Goal: Information Seeking & Learning: Check status

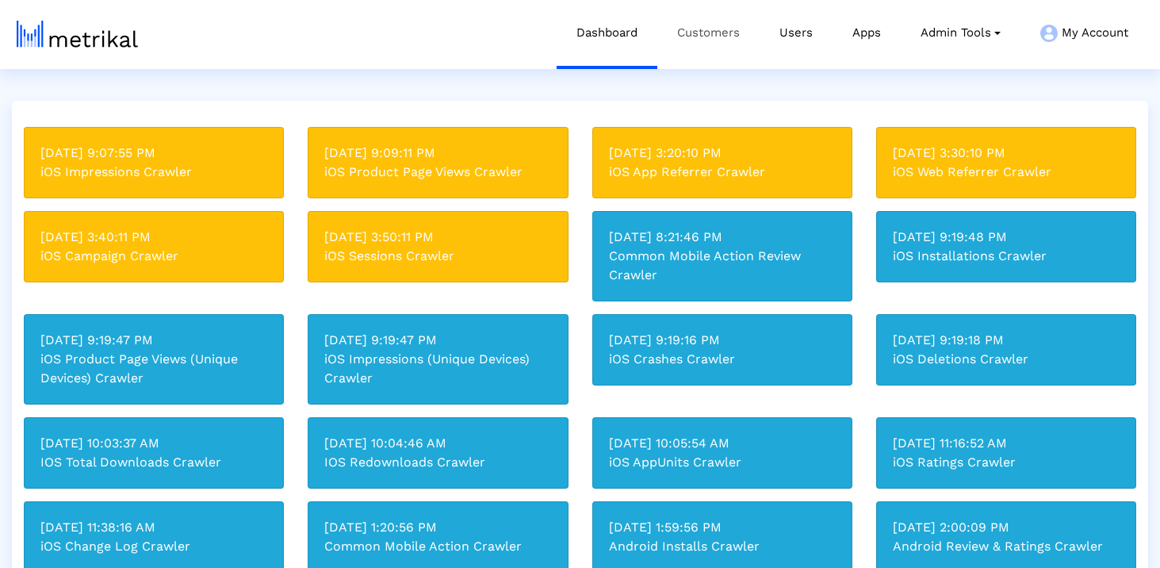
click at [713, 50] on link "Customers" at bounding box center [708, 33] width 102 height 66
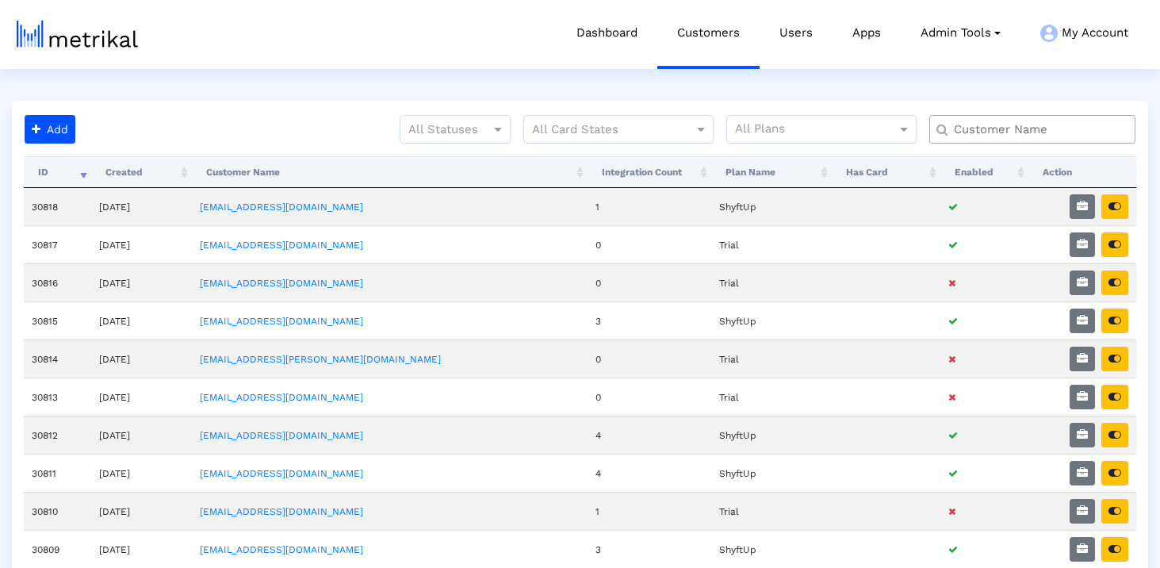
click at [1080, 132] on input "text" at bounding box center [1036, 129] width 186 height 17
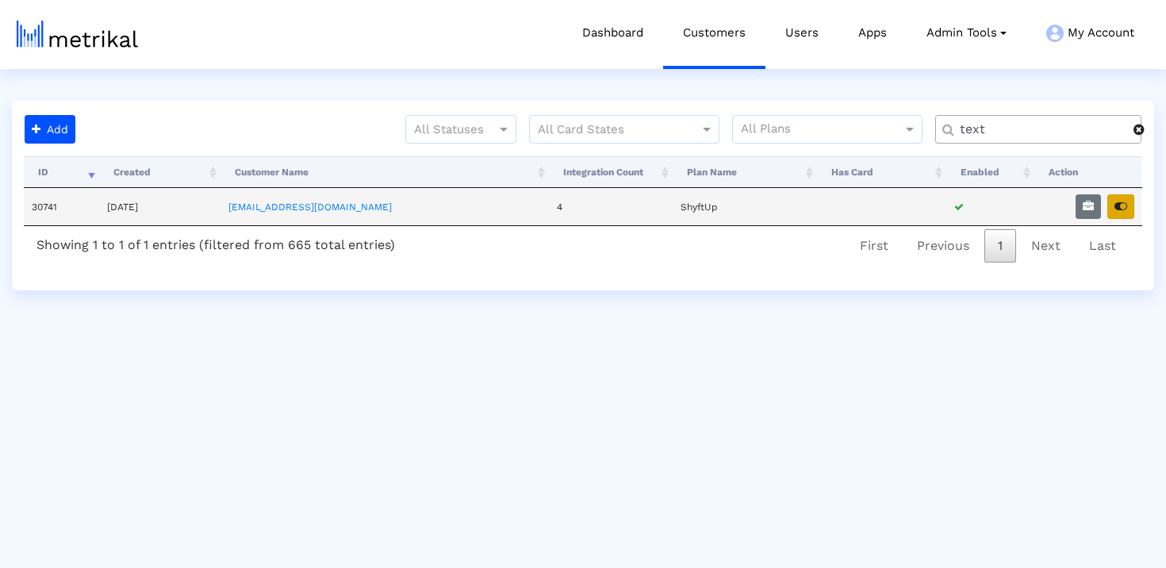
type input "text"
click at [1124, 209] on icon "button" at bounding box center [1120, 206] width 13 height 11
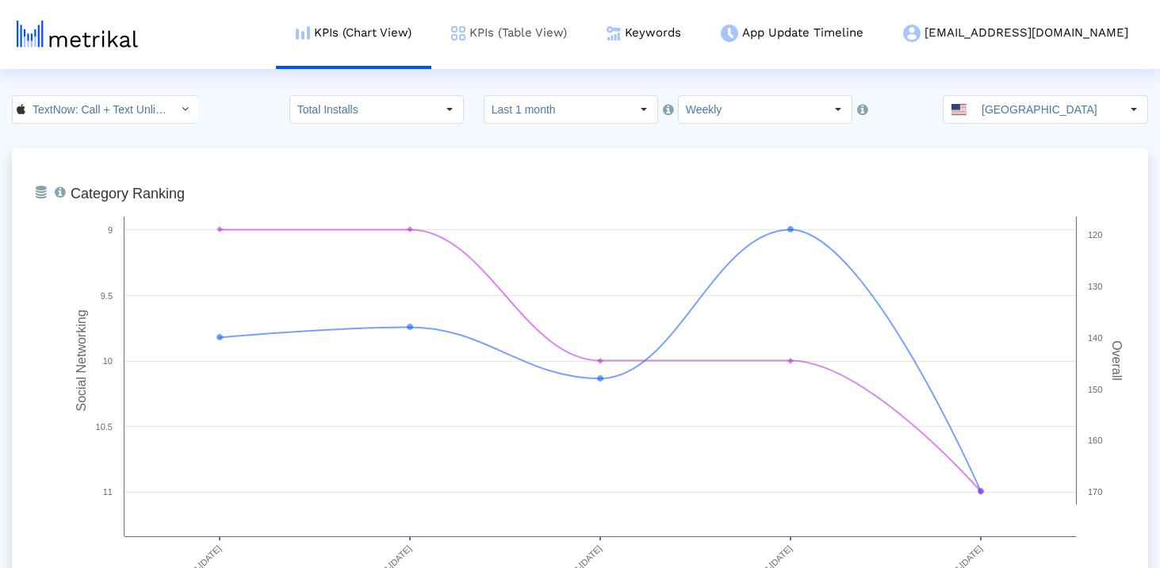
click at [585, 46] on link "KPIs (Table View)" at bounding box center [508, 33] width 155 height 66
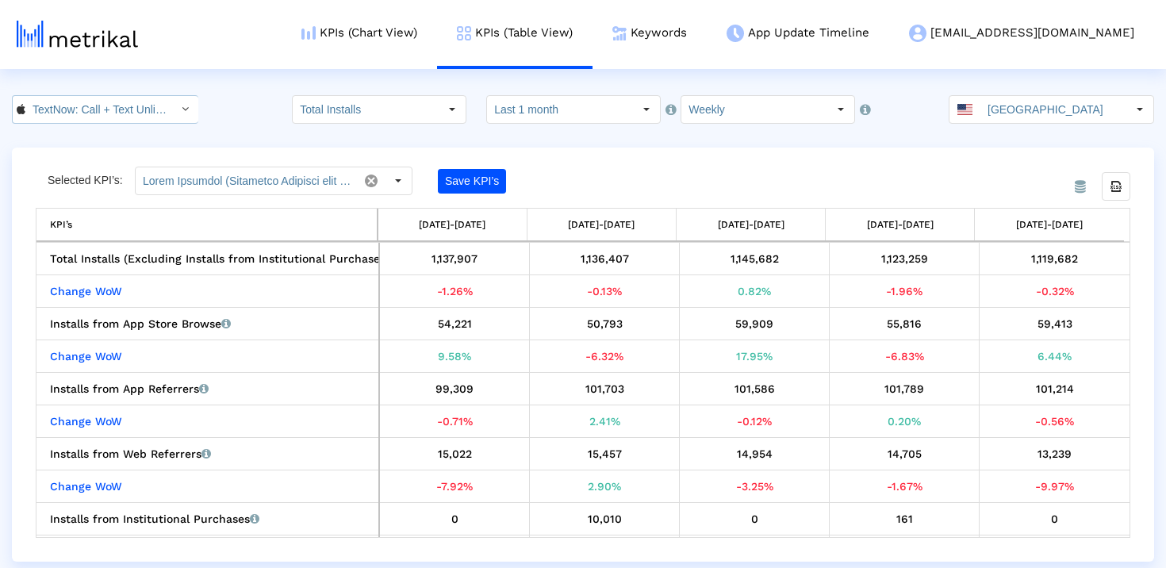
click at [34, 116] on input "TextNow: Call + Text Unlimited < 314716233 >" at bounding box center [96, 109] width 143 height 27
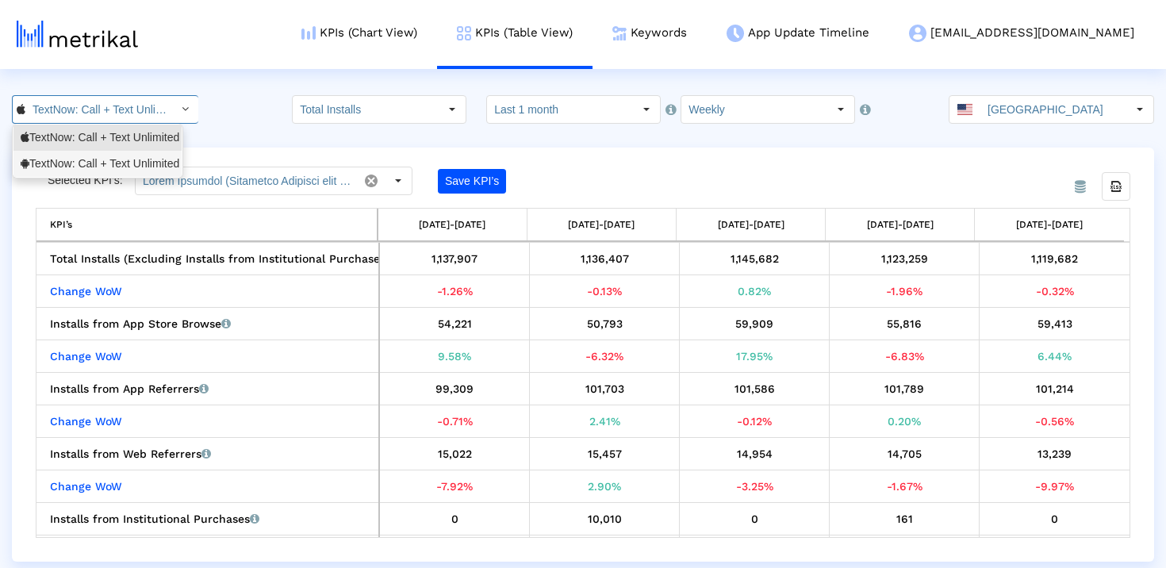
click at [112, 165] on div "TextNow: Call + Text Unlimited <com.enflick.android.TextNow>" at bounding box center [98, 163] width 154 height 15
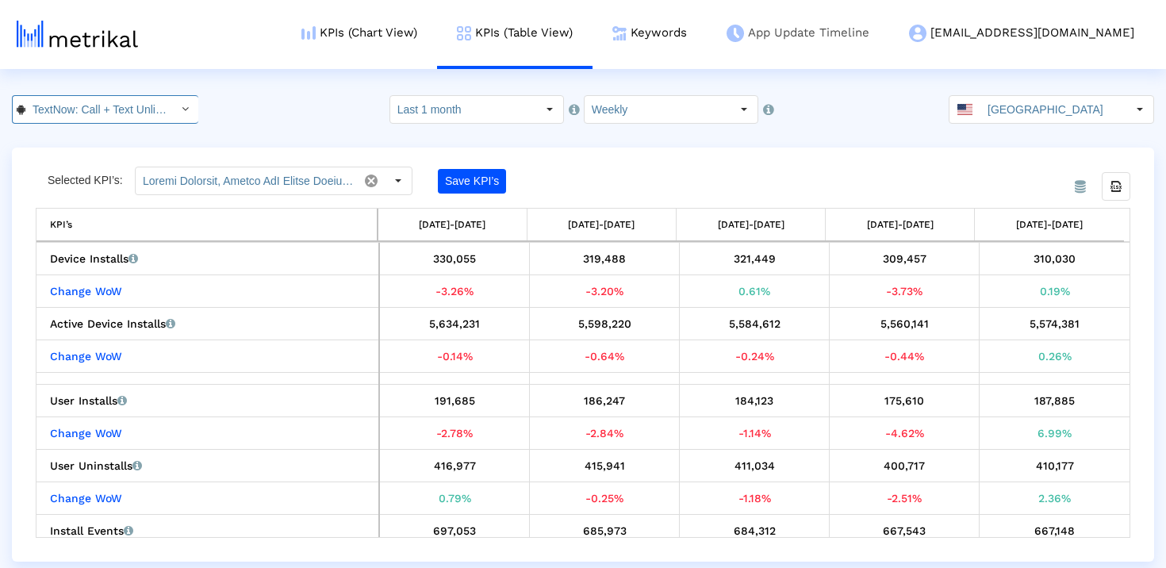
scroll to position [0, 199]
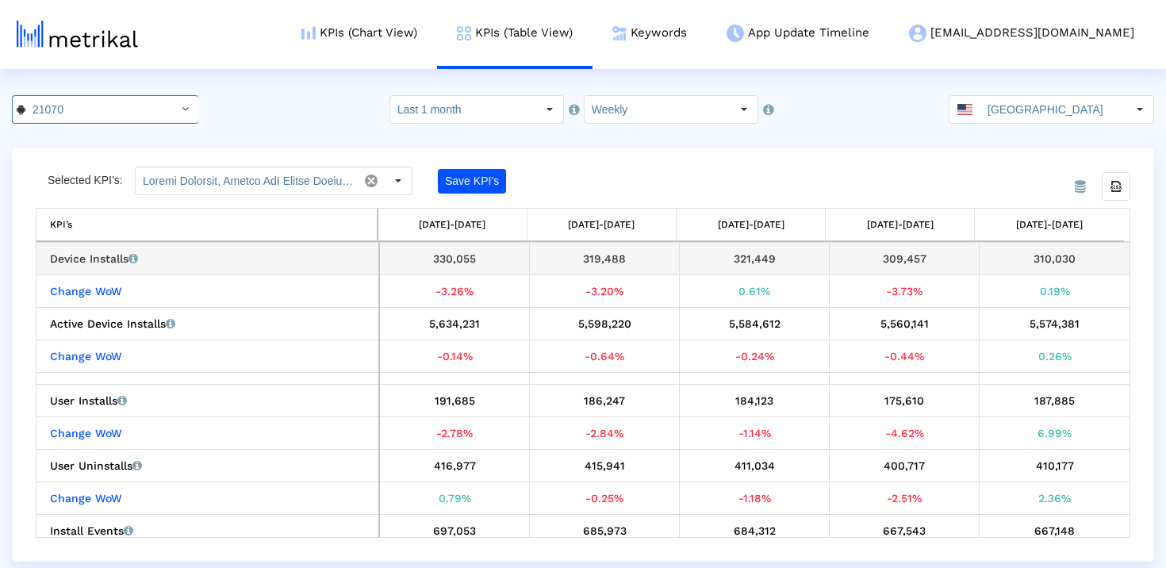
click at [1048, 257] on div "310,030" at bounding box center [1054, 258] width 139 height 21
copy div "310,030"
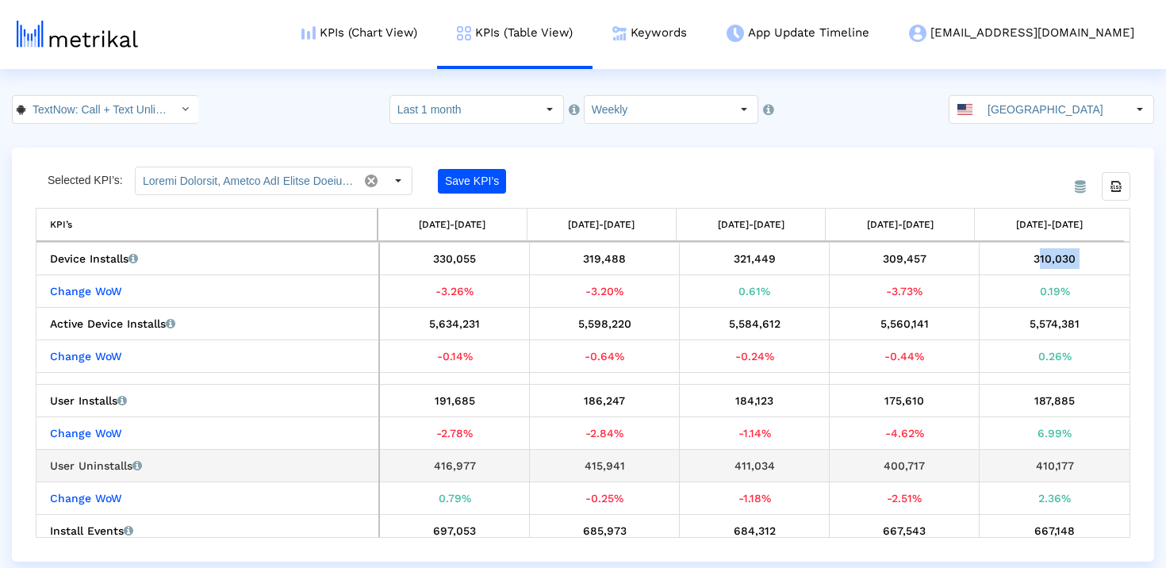
click at [1033, 462] on div "410,177" at bounding box center [1054, 465] width 139 height 21
copy div "410,177"
